Goal: Information Seeking & Learning: Learn about a topic

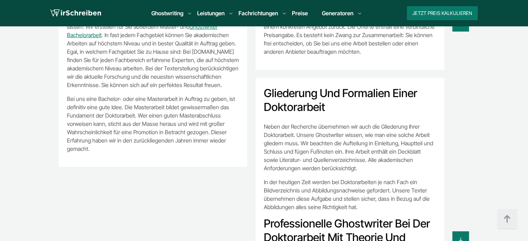
scroll to position [55, 0]
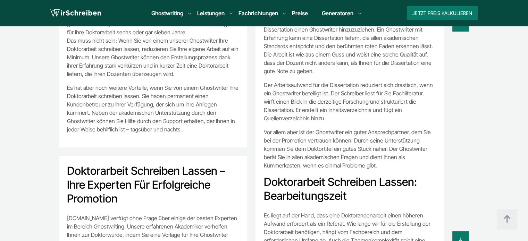
click at [92, 14] on img at bounding box center [75, 13] width 51 height 10
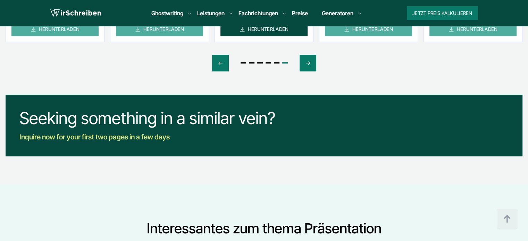
scroll to position [347, 0]
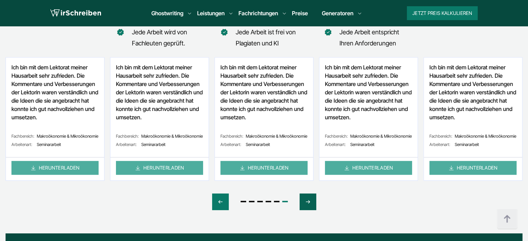
click at [312, 207] on div "Next slide" at bounding box center [307, 202] width 17 height 17
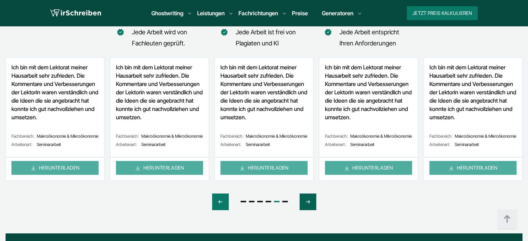
click at [312, 207] on div "Next slide" at bounding box center [307, 202] width 17 height 17
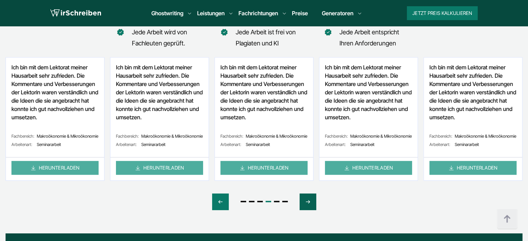
click at [312, 207] on div "Next slide" at bounding box center [307, 202] width 17 height 17
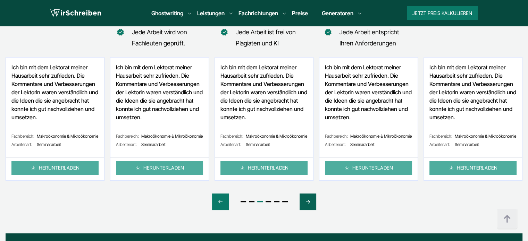
click at [312, 207] on div "Next slide" at bounding box center [307, 202] width 17 height 17
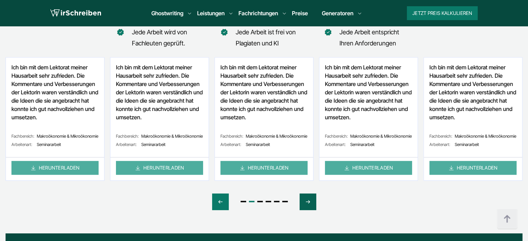
click at [312, 207] on div "Next slide" at bounding box center [307, 202] width 17 height 17
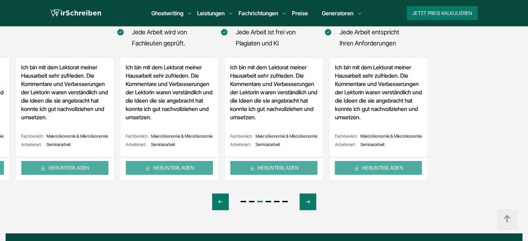
click at [181, 126] on div "Ich bin mit dem Lektorat meiner Hausarbeit sehr zufrieden. Die Kommentare und V…" at bounding box center [169, 118] width 99 height 123
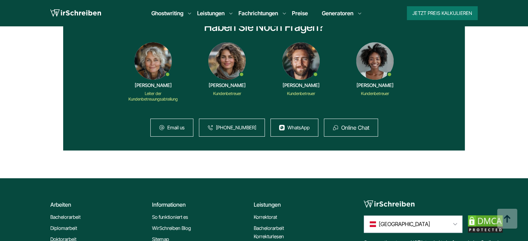
scroll to position [902, 0]
